Goal: Transaction & Acquisition: Book appointment/travel/reservation

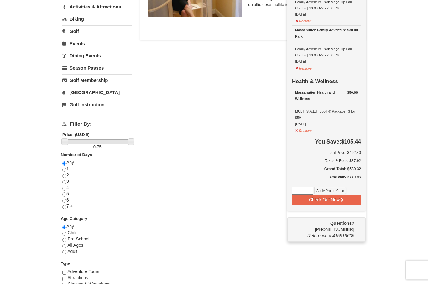
scroll to position [178, 0]
click at [346, 195] on button "Check Out Now" at bounding box center [326, 200] width 69 height 10
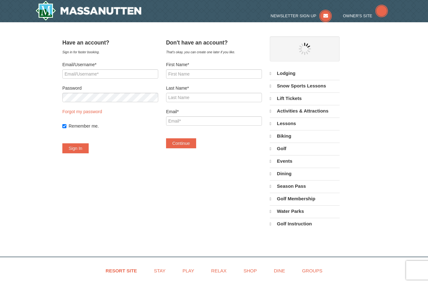
select select "9"
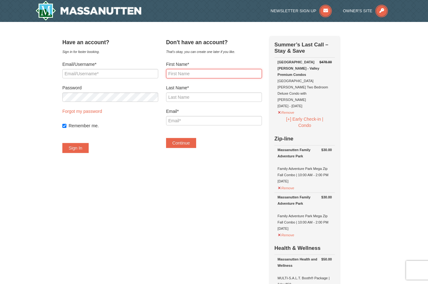
click at [211, 76] on input "First Name*" at bounding box center [214, 73] width 96 height 9
type input "Alisha"
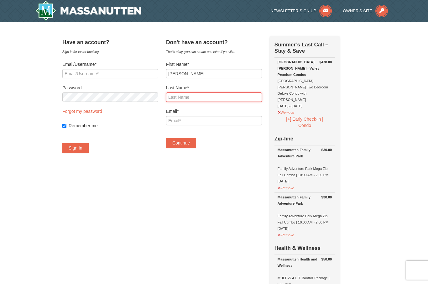
type input "Cawthon"
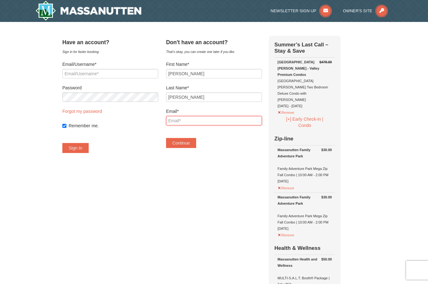
type input "[EMAIL_ADDRESS][DOMAIN_NAME]"
click at [192, 145] on button "Continue" at bounding box center [181, 143] width 30 height 10
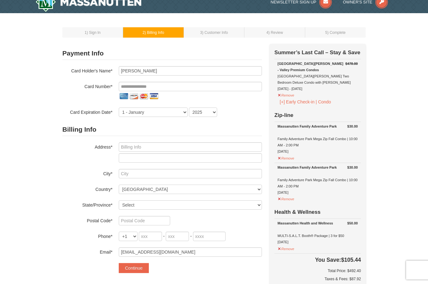
scroll to position [13, 0]
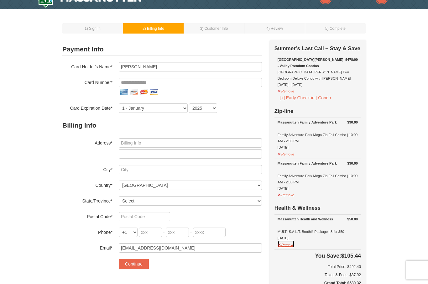
click at [288, 247] on button "Remove" at bounding box center [286, 245] width 17 height 8
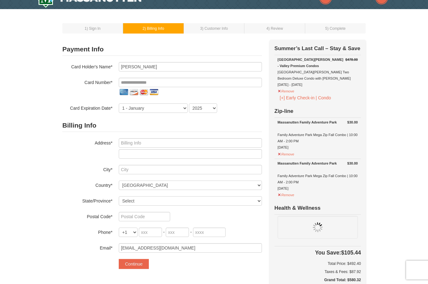
scroll to position [13, 0]
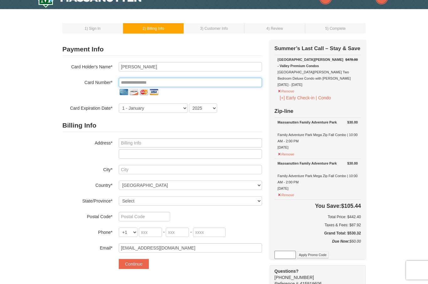
click at [178, 86] on input "tel" at bounding box center [190, 82] width 143 height 9
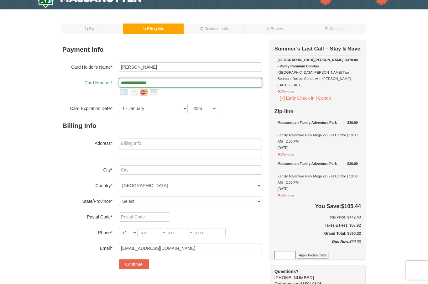
type input "**********"
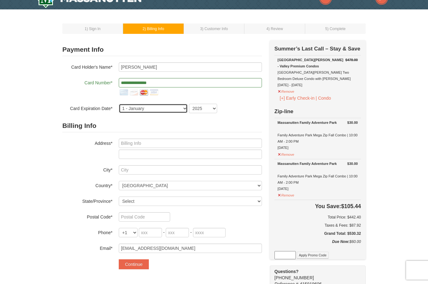
click at [160, 108] on select "1 - [DATE] - [DATE] - [DATE] - [DATE] - [DATE] - [DATE] - [DATE] - [DATE] - [DA…" at bounding box center [153, 108] width 69 height 9
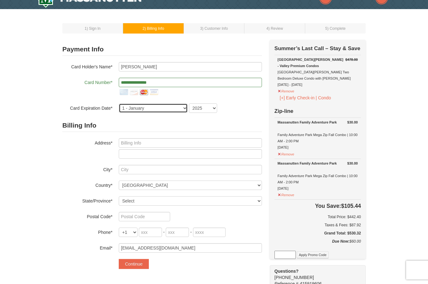
select select "3"
click at [207, 111] on select "2025 2026 2027 2028 2029 2030 2031 2032 2033 2034" at bounding box center [203, 107] width 28 height 9
select select "2029"
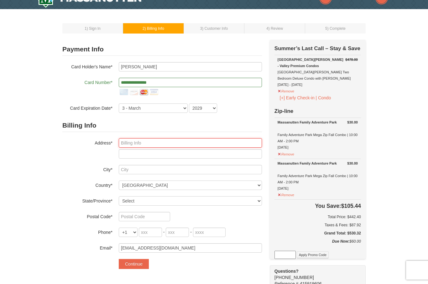
click at [171, 145] on input "text" at bounding box center [190, 142] width 143 height 9
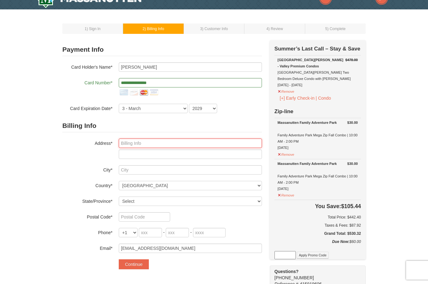
type input "21 SW 141st Street"
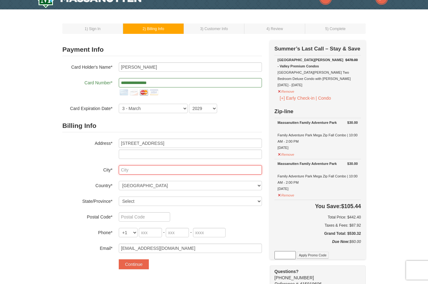
type input "Oklahoma City"
select select "OK"
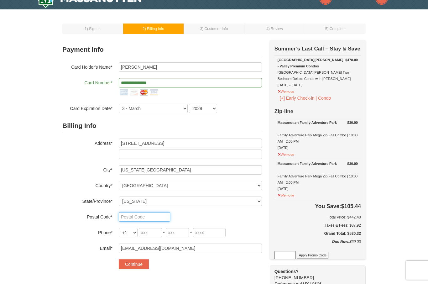
type input "73170"
click at [156, 231] on input "tel" at bounding box center [150, 232] width 23 height 9
type input "405"
type input "760"
type input "8449"
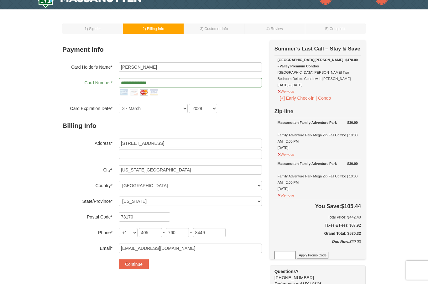
click at [138, 264] on button "Continue" at bounding box center [134, 264] width 30 height 10
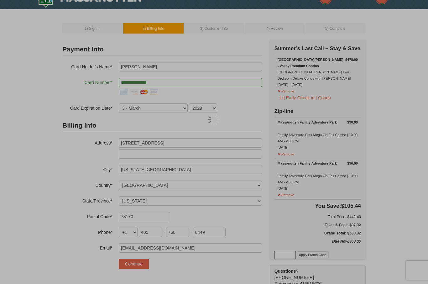
scroll to position [35, 0]
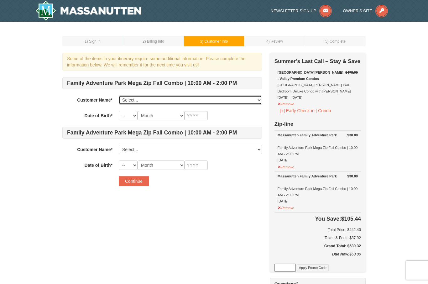
click at [260, 100] on select "Select... [PERSON_NAME] Add New..." at bounding box center [190, 99] width 143 height 9
select select "28235881"
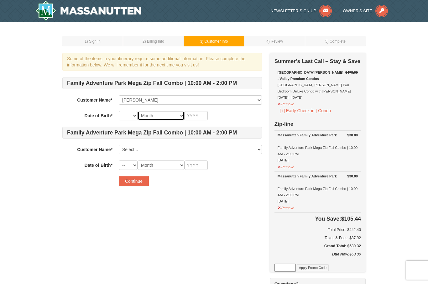
click at [138, 117] on select "Month January February March April May June July August September October Novem…" at bounding box center [161, 115] width 47 height 9
select select "04"
click at [202, 117] on input "text" at bounding box center [196, 115] width 23 height 9
select select "11"
type input "1978"
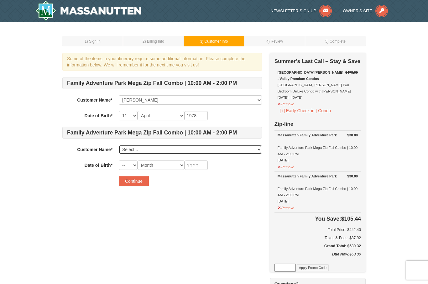
click at [156, 150] on select "Select... Alisha Cawthon Add New..." at bounding box center [190, 149] width 143 height 9
click at [146, 149] on select "Select... Alisha Cawthon Add New..." at bounding box center [190, 149] width 143 height 9
click at [154, 152] on select "Select... Alisha Cawthon Add New..." at bounding box center [190, 149] width 143 height 9
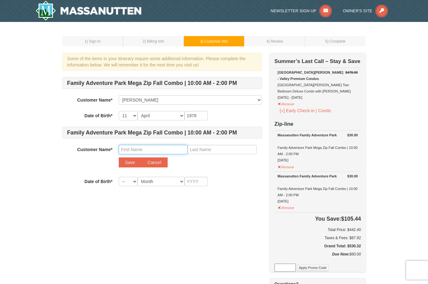
click at [171, 148] on input "text" at bounding box center [153, 149] width 69 height 9
type input "COURTNEY"
click at [223, 154] on input "text" at bounding box center [222, 149] width 69 height 9
type input "BOHANON"
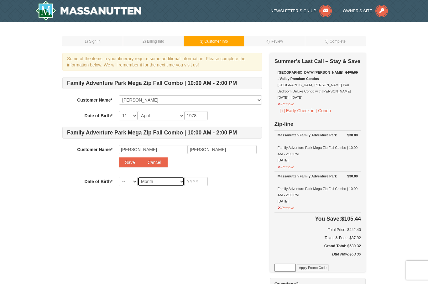
click at [162, 185] on select "Month January February March April May June July August September October Novem…" at bounding box center [161, 181] width 47 height 9
select select "07"
click at [200, 186] on input "text" at bounding box center [196, 181] width 23 height 9
type input "2002"
click at [125, 184] on select "-- 01 02 03 04 05 06 07 08 09 10 11 12 13 14 15 16 17 18 19 20 21 22 23 24 25 2…" at bounding box center [128, 181] width 19 height 9
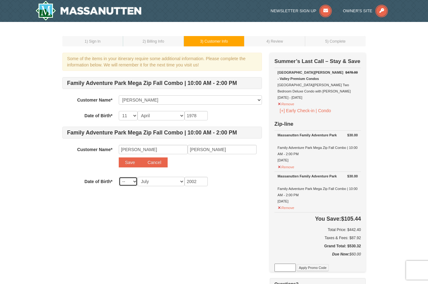
select select "31"
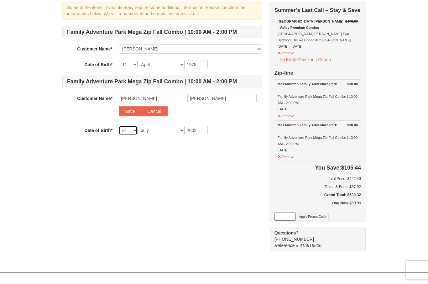
scroll to position [51, 0]
click at [133, 110] on button "Save" at bounding box center [130, 111] width 23 height 10
select select
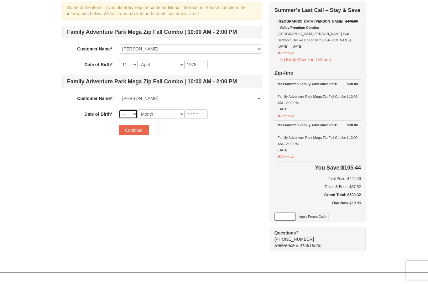
click at [131, 118] on select "-- 01 02 03 04 05 06 07 08 09 10 11 12 13 14 15 16 17 18 19 20 21 22 23 24 25 2…" at bounding box center [128, 113] width 19 height 9
select select "31"
click at [164, 119] on select "Month January February March April May June July August September October Novem…" at bounding box center [161, 113] width 47 height 9
select select "07"
click at [200, 117] on input "text" at bounding box center [196, 113] width 23 height 9
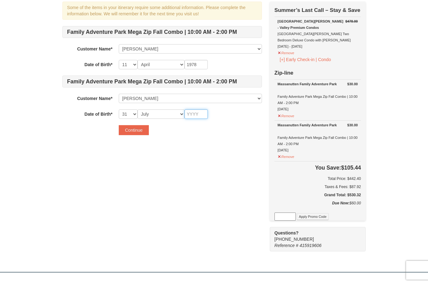
scroll to position [51, 0]
type input "2002"
click at [138, 133] on button "Continue" at bounding box center [134, 130] width 30 height 10
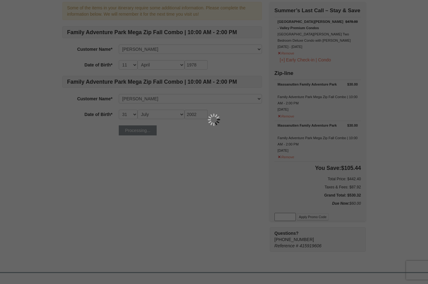
scroll to position [51, 0]
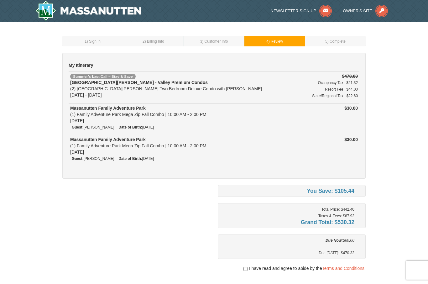
click at [92, 121] on div "Massanutten Family Adventure Park (1) Family Adventure Park Mega Zip Fall Combo…" at bounding box center [185, 114] width 230 height 19
click at [103, 110] on strong "Massanutten Family Adventure Park" at bounding box center [108, 108] width 76 height 5
click at [118, 164] on td "Massanutten Family Adventure Park (1) Family Adventure Park Mega Zip Fall Combo…" at bounding box center [185, 150] width 233 height 31
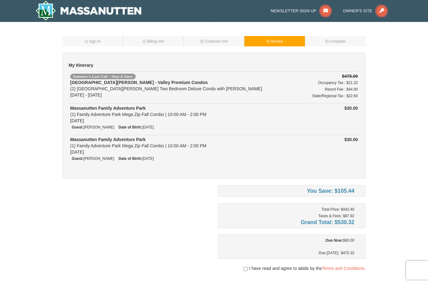
click at [118, 164] on td "Massanutten Family Adventure Park (1) Family Adventure Park Mega Zip Fall Combo…" at bounding box center [185, 150] width 233 height 31
click at [114, 158] on small "Guest: [PERSON_NAME]" at bounding box center [93, 158] width 42 height 4
click at [90, 125] on small "Guest: [PERSON_NAME]" at bounding box center [93, 127] width 42 height 4
click at [77, 119] on div "Massanutten Family Adventure Park (1) Family Adventure Park Mega Zip Fall Combo…" at bounding box center [185, 114] width 230 height 19
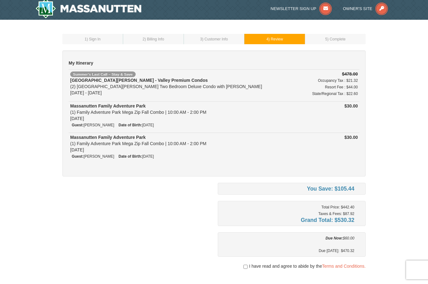
scroll to position [2, 0]
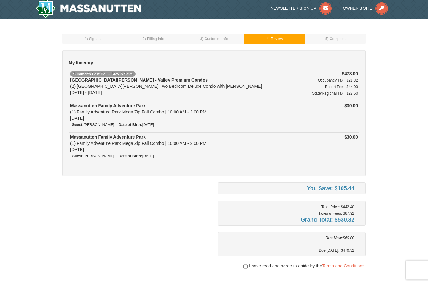
click at [93, 126] on small "Guest: [PERSON_NAME]" at bounding box center [93, 125] width 42 height 4
click at [93, 167] on div "My Itinerary Summer’s Last Call – Stay & Save [GEOGRAPHIC_DATA][PERSON_NAME] - …" at bounding box center [214, 113] width 304 height 126
click at [102, 43] on td "1 ) Sign In" at bounding box center [92, 39] width 61 height 10
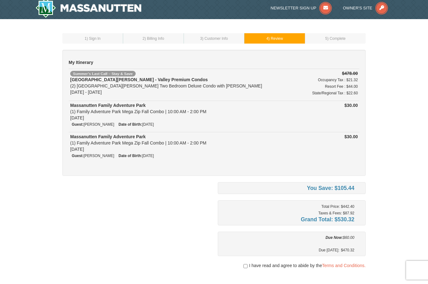
scroll to position [0, 0]
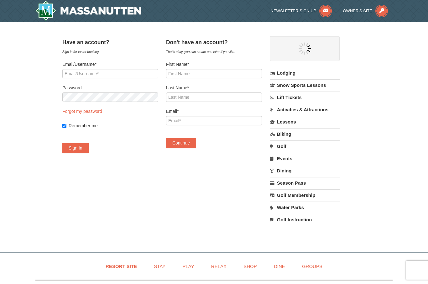
select select "9"
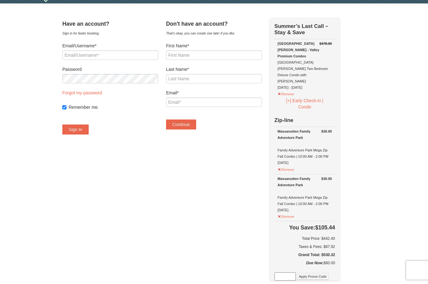
scroll to position [16, 0]
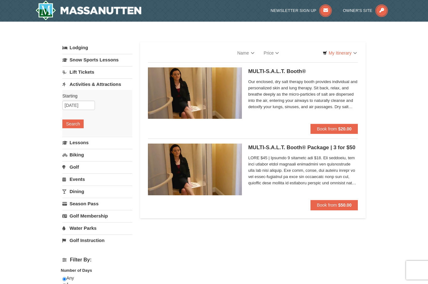
select select "9"
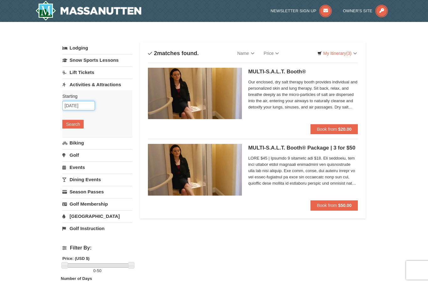
click at [80, 103] on input "09/19/2025" at bounding box center [78, 105] width 33 height 9
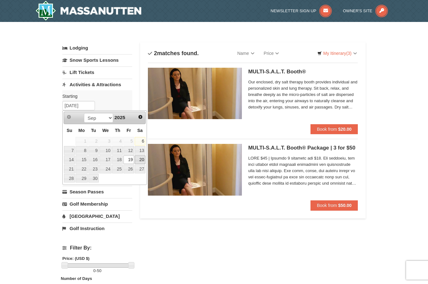
click at [140, 162] on link "20" at bounding box center [140, 160] width 11 height 9
type input "09/20/2025"
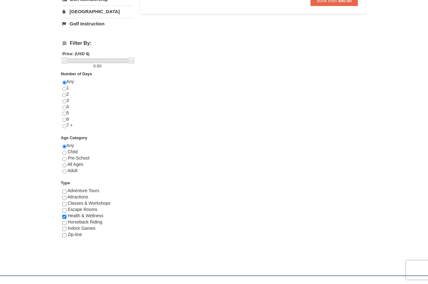
scroll to position [207, 0]
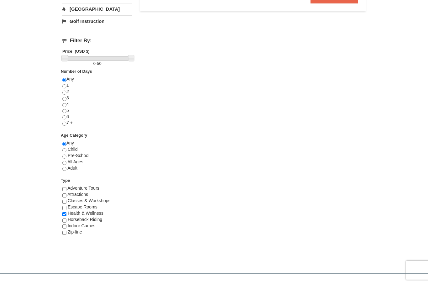
click at [64, 216] on input "checkbox" at bounding box center [64, 214] width 4 height 4
checkbox input "false"
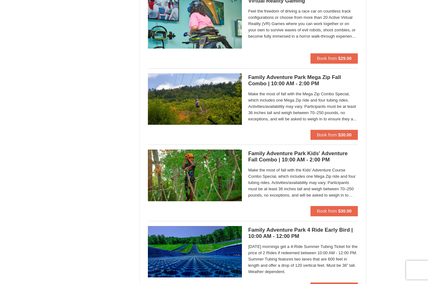
scroll to position [911, 0]
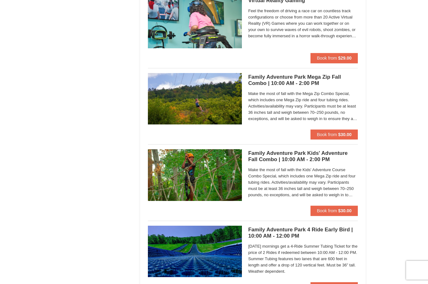
click at [348, 136] on button "Book from $30.00" at bounding box center [334, 135] width 47 height 10
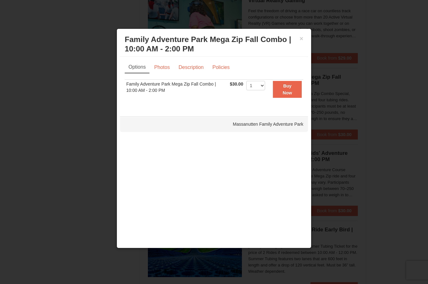
click at [292, 95] on strong "Buy Now" at bounding box center [287, 89] width 9 height 12
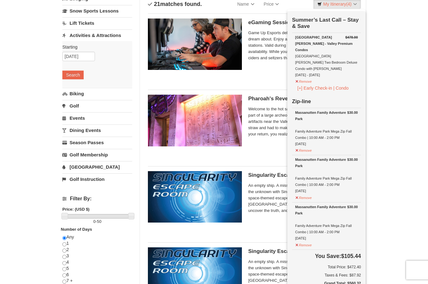
scroll to position [49, 0]
click at [301, 241] on button "Remove" at bounding box center [303, 245] width 17 height 8
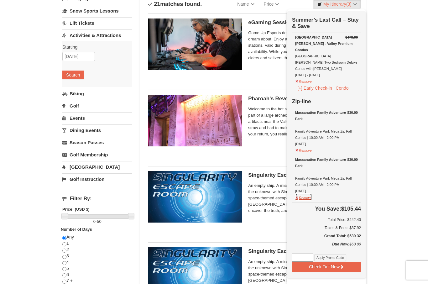
click at [305, 193] on button "Remove" at bounding box center [303, 197] width 17 height 8
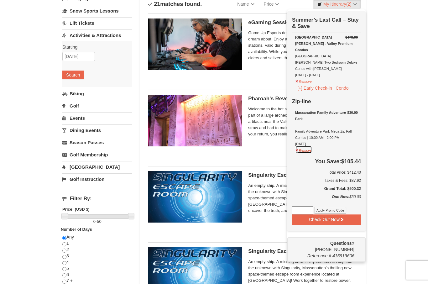
click at [307, 146] on button "Remove" at bounding box center [303, 150] width 17 height 8
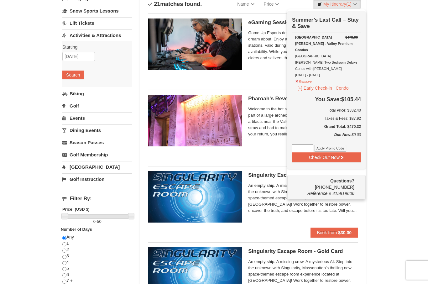
click at [337, 152] on button "Check Out Now" at bounding box center [326, 157] width 69 height 10
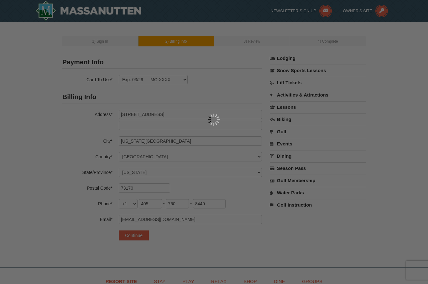
select select "OK"
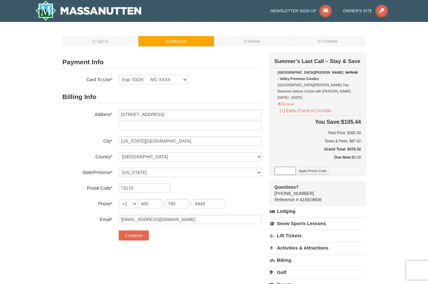
click at [138, 235] on button "Continue" at bounding box center [134, 236] width 30 height 10
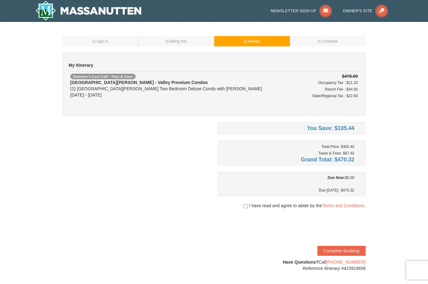
click at [246, 207] on input "checkbox" at bounding box center [246, 206] width 4 height 5
checkbox input "true"
click at [346, 253] on button "Complete Booking" at bounding box center [342, 251] width 48 height 10
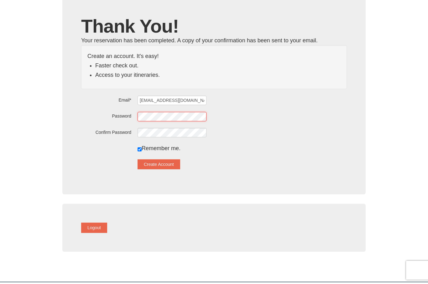
scroll to position [39, 0]
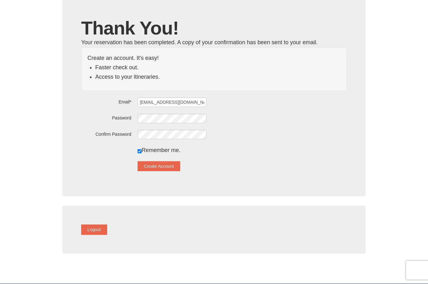
click at [273, 237] on div "Logout" at bounding box center [214, 230] width 304 height 48
click at [170, 167] on button "Create Account" at bounding box center [159, 166] width 43 height 10
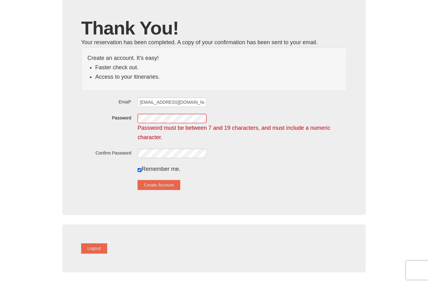
click at [259, 166] on div "Remember me." at bounding box center [242, 168] width 209 height 9
click at [170, 187] on button "Create Account" at bounding box center [159, 185] width 43 height 10
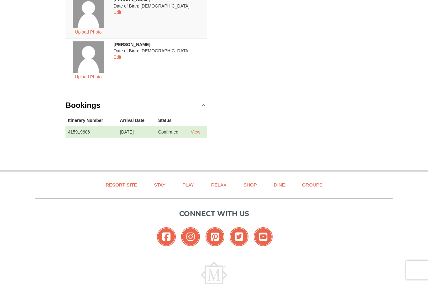
scroll to position [143, 0]
click at [200, 134] on link "View" at bounding box center [195, 132] width 9 height 5
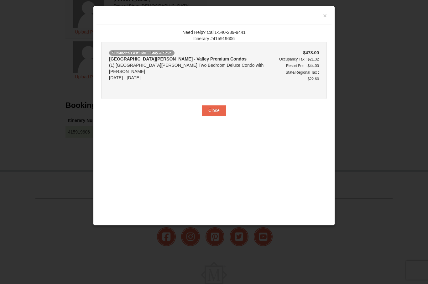
click at [325, 21] on h3 at bounding box center [214, 16] width 226 height 9
click at [323, 19] on button "×" at bounding box center [325, 16] width 4 height 6
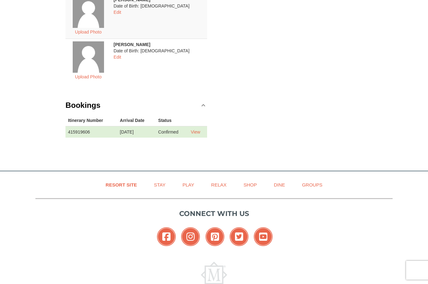
click at [223, 188] on link "Relax" at bounding box center [219, 185] width 31 height 14
